Goal: Complete application form

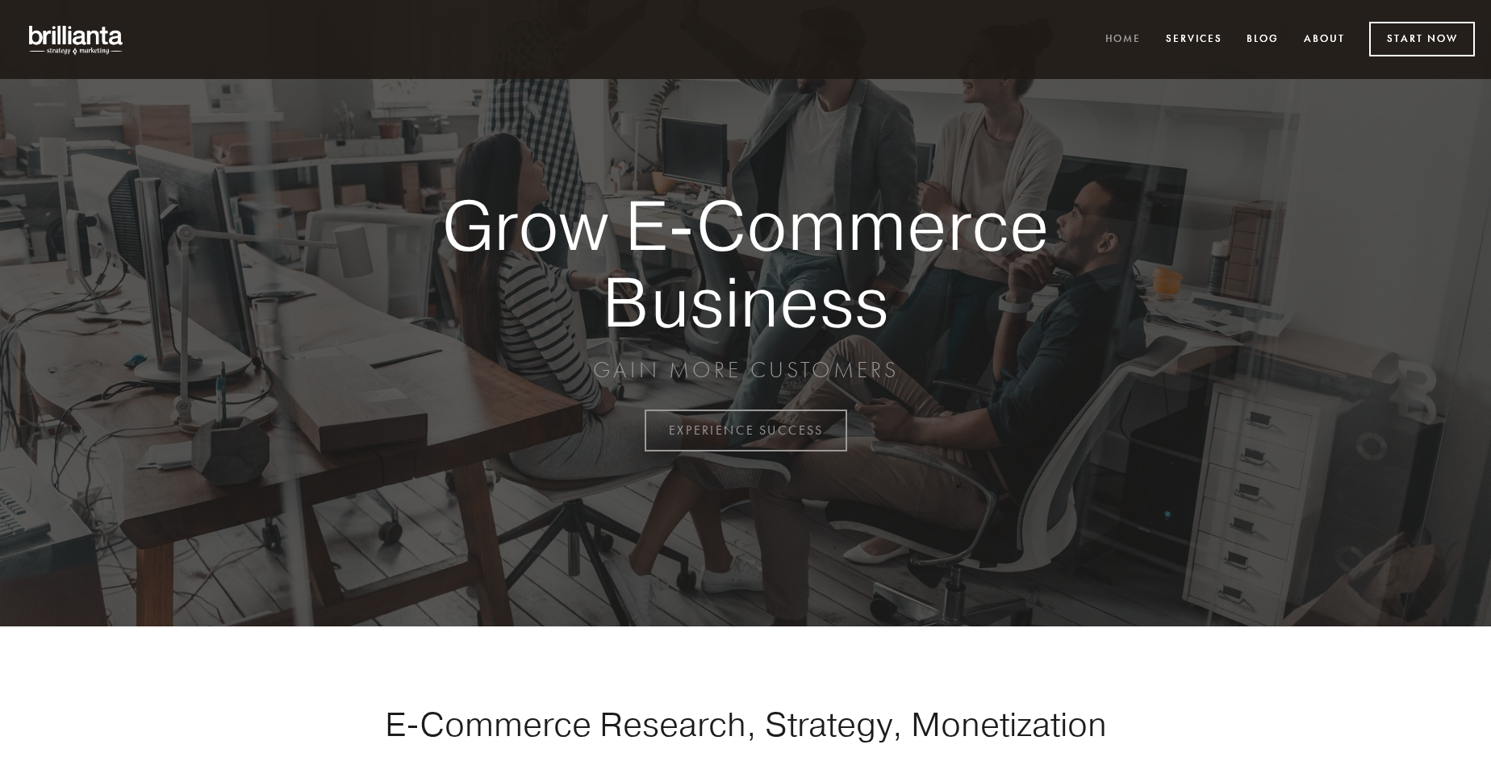
scroll to position [4228, 0]
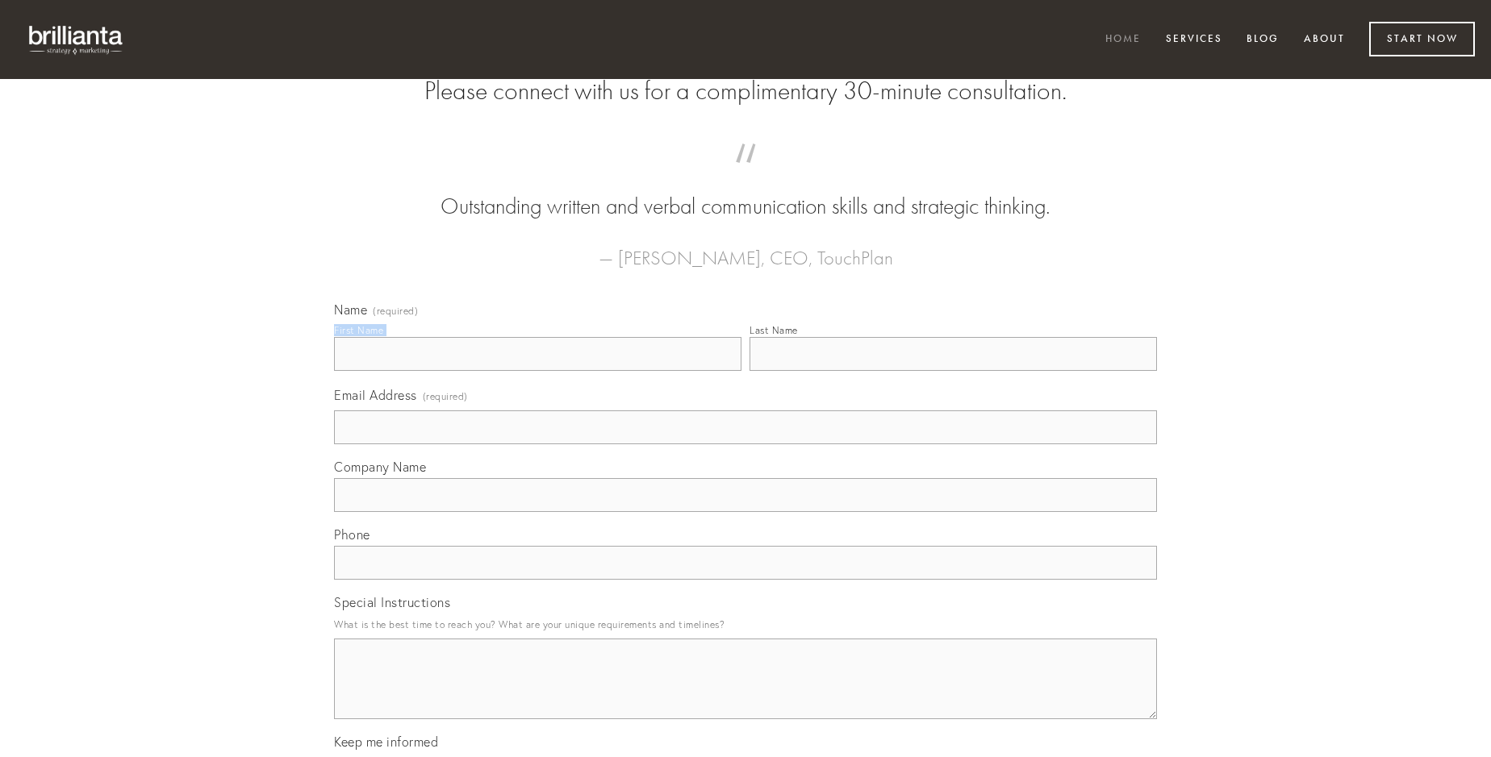
type input "[PERSON_NAME]"
click at [953, 371] on input "Last Name" at bounding box center [952, 354] width 407 height 34
type input "[PERSON_NAME]"
click at [745, 444] on input "Email Address (required)" at bounding box center [745, 428] width 823 height 34
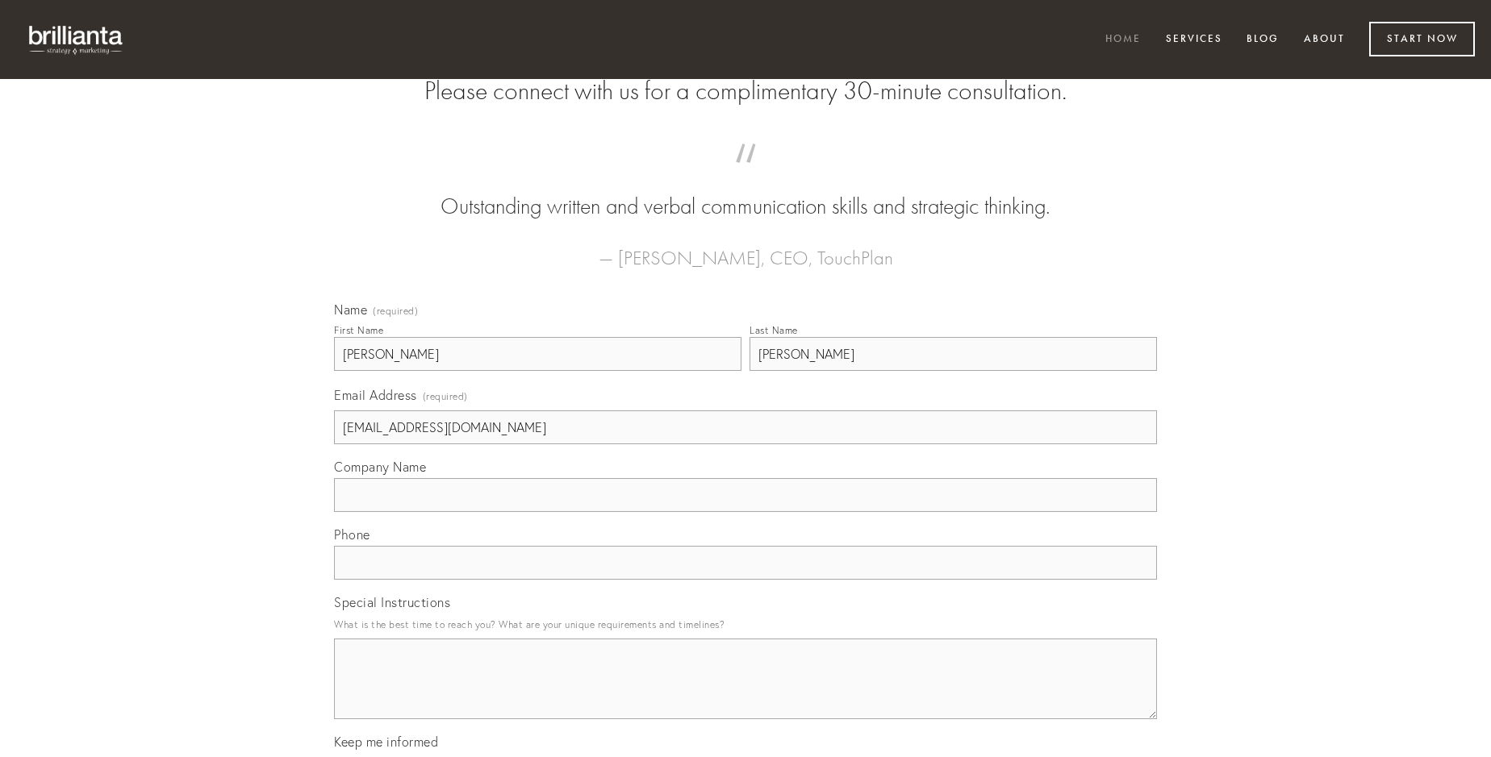
type input "[EMAIL_ADDRESS][DOMAIN_NAME]"
click at [745, 512] on input "Company Name" at bounding box center [745, 495] width 823 height 34
type input "assentator"
click at [745, 580] on input "text" at bounding box center [745, 563] width 823 height 34
click at [745, 694] on textarea "Special Instructions" at bounding box center [745, 679] width 823 height 81
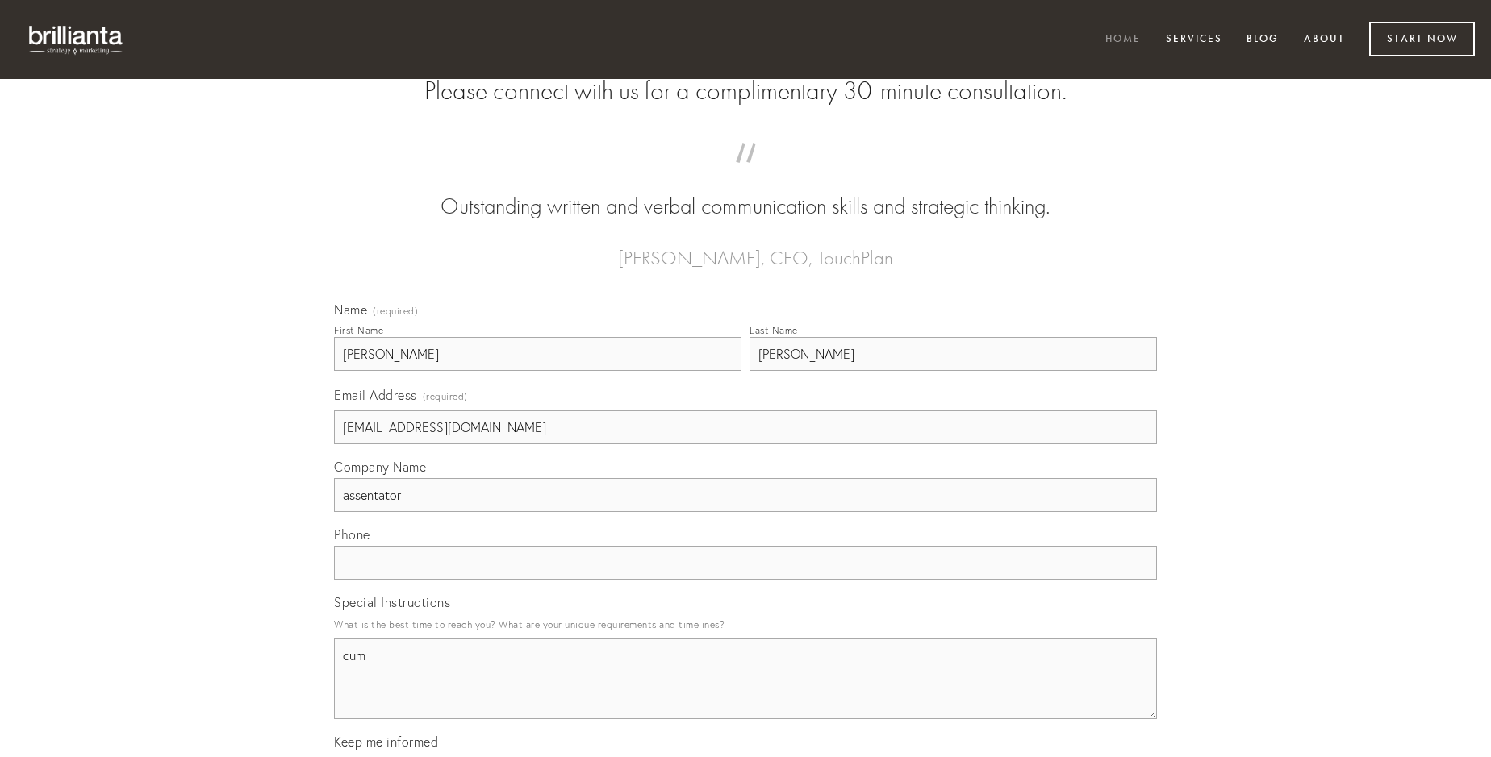
type textarea "cum"
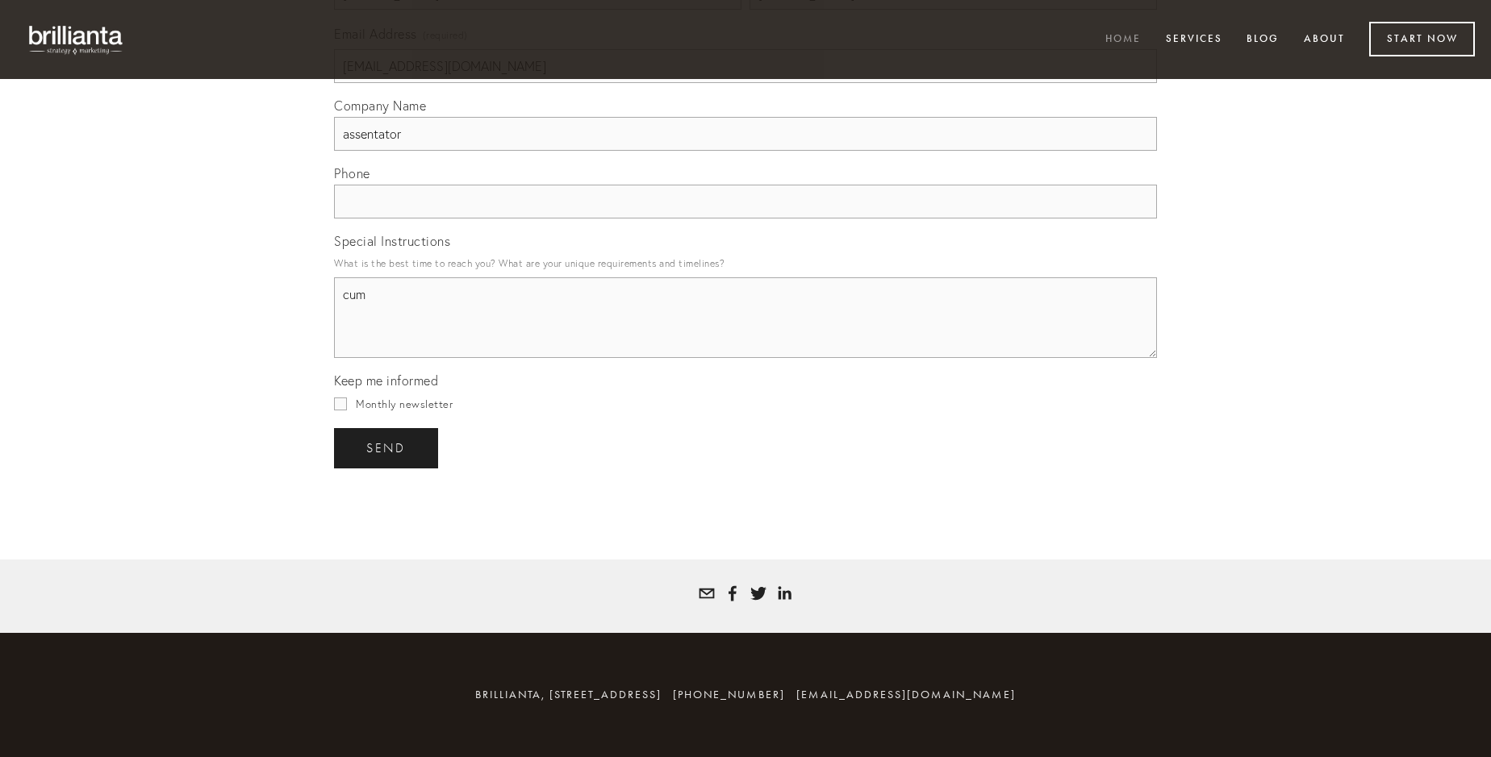
click at [387, 448] on span "send" at bounding box center [386, 448] width 40 height 15
